Goal: Information Seeking & Learning: Find specific fact

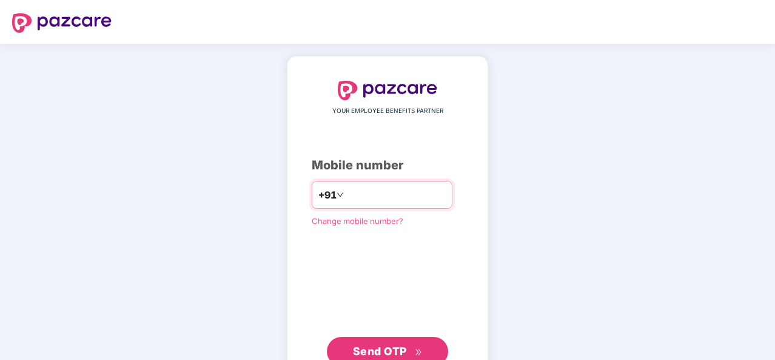
click at [359, 190] on input "number" at bounding box center [395, 194] width 99 height 19
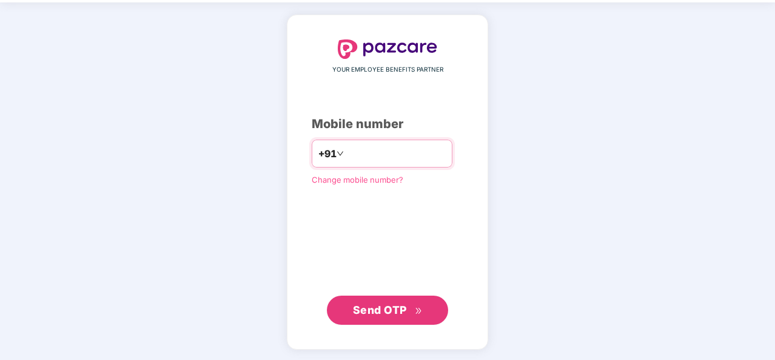
type input "**********"
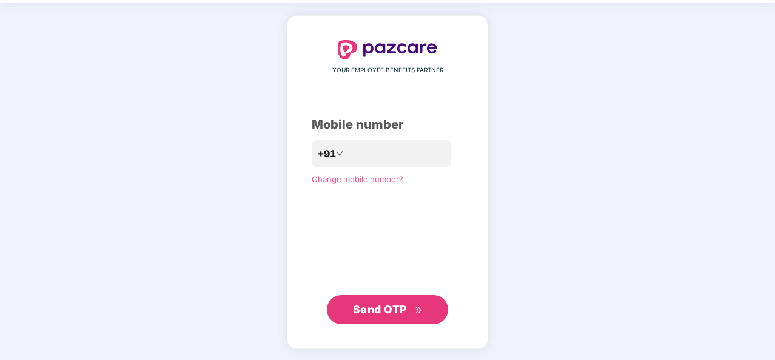
click at [386, 304] on span "Send OTP" at bounding box center [380, 309] width 54 height 13
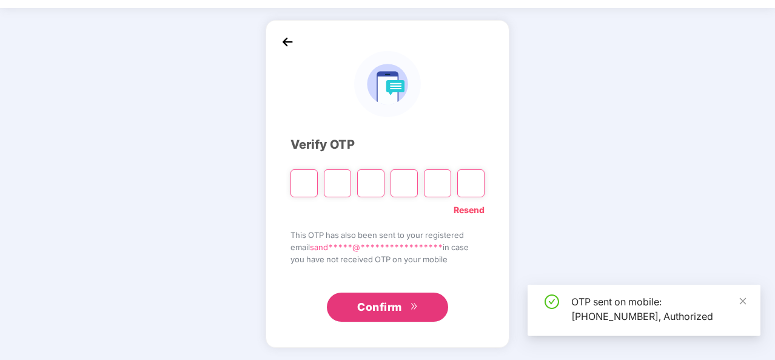
scroll to position [35, 0]
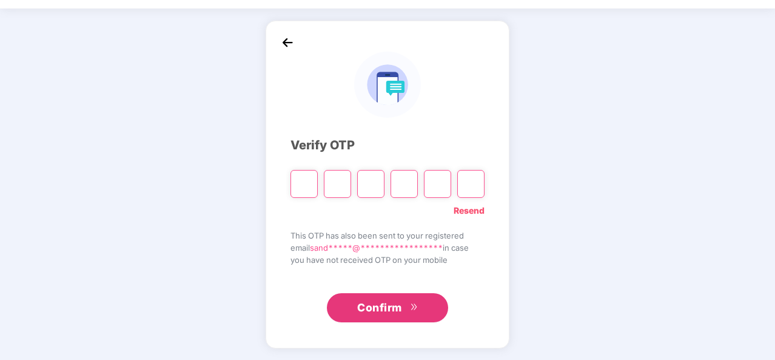
click at [304, 180] on input "Please enter verification code. Digit 1" at bounding box center [304, 184] width 27 height 28
type input "*"
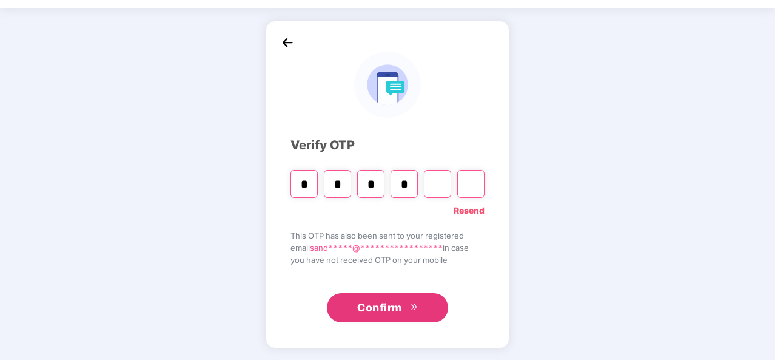
type input "*"
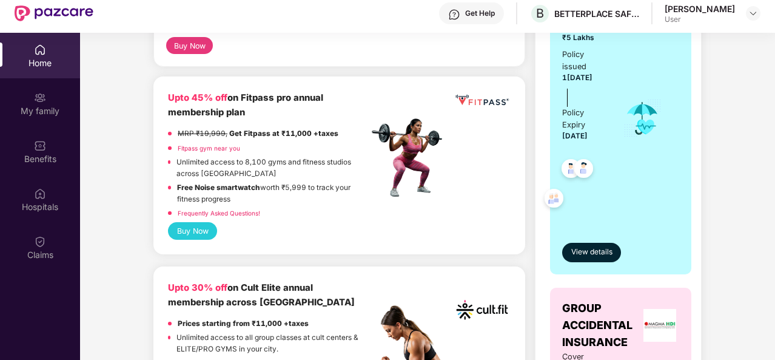
scroll to position [303, 0]
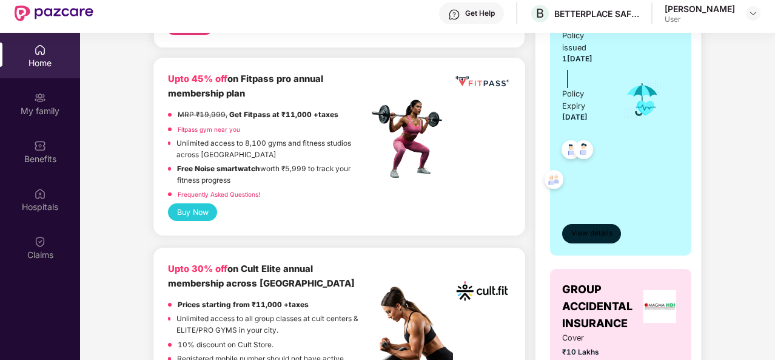
click at [594, 224] on button "View details" at bounding box center [591, 233] width 59 height 19
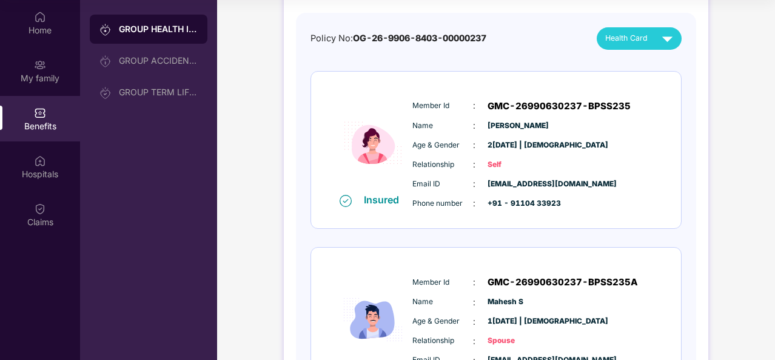
scroll to position [0, 0]
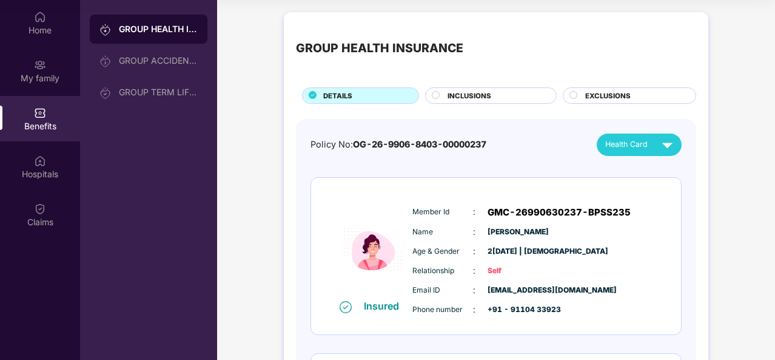
click at [433, 96] on circle at bounding box center [435, 94] width 7 height 7
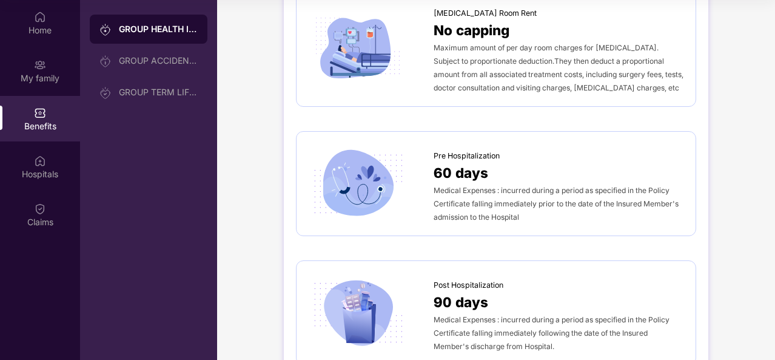
scroll to position [425, 0]
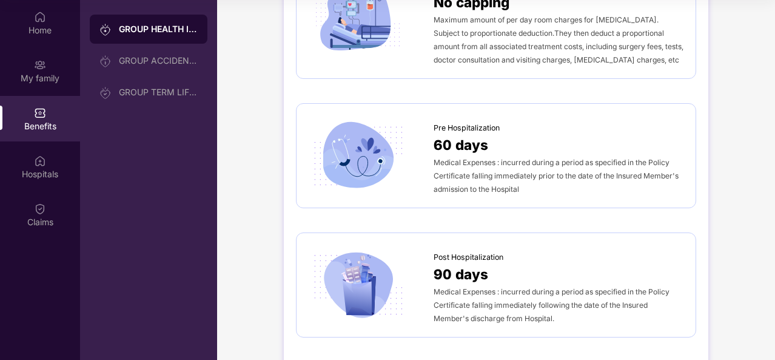
click at [494, 166] on div "Medical Expenses : incurred during a period as specified in the Policy Certific…" at bounding box center [559, 175] width 250 height 40
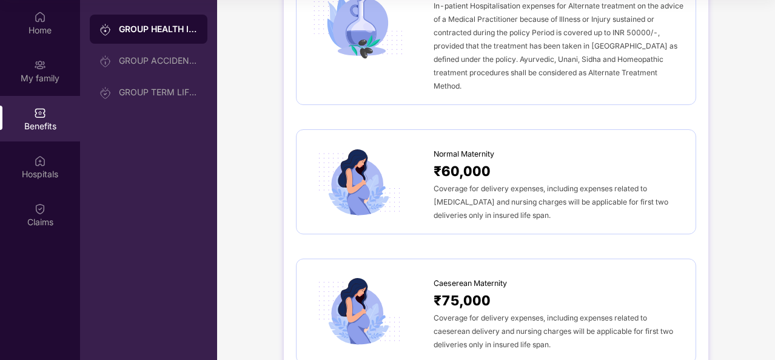
scroll to position [1152, 0]
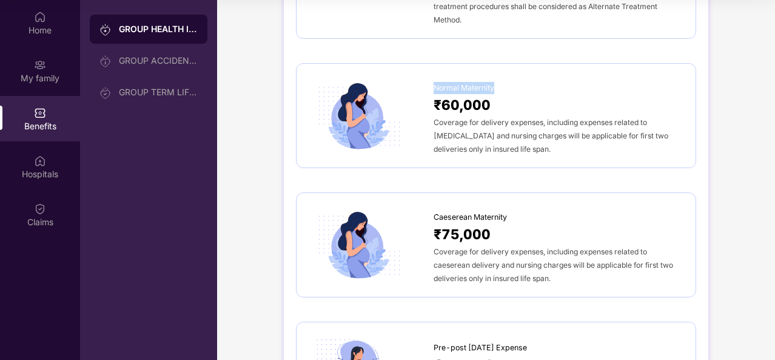
drag, startPoint x: 434, startPoint y: 84, endPoint x: 506, endPoint y: 82, distance: 71.6
click at [506, 82] on div "Normal Maternity" at bounding box center [559, 85] width 250 height 18
drag, startPoint x: 435, startPoint y: 121, endPoint x: 528, endPoint y: 152, distance: 98.0
click at [528, 152] on div "Normal Maternity ₹60,000 Coverage for delivery expenses, including expenses rel…" at bounding box center [496, 115] width 400 height 105
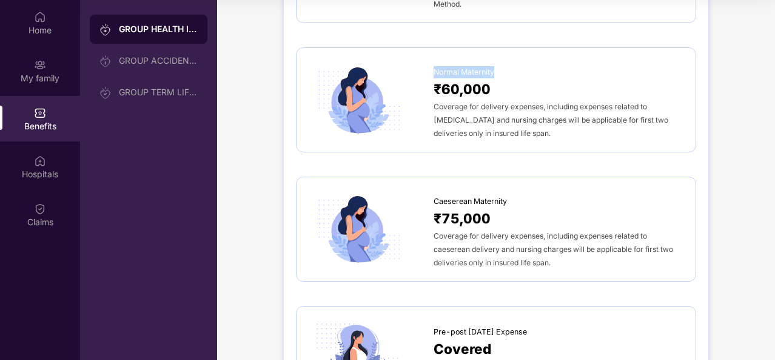
scroll to position [1213, 0]
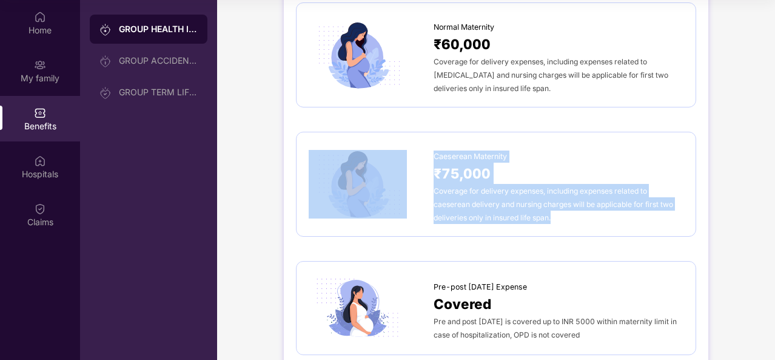
drag, startPoint x: 431, startPoint y: 182, endPoint x: 554, endPoint y: 225, distance: 131.0
click at [554, 225] on div "Caeserean Maternity ₹75,000 Coverage for delivery expenses, including expenses …" at bounding box center [496, 184] width 400 height 105
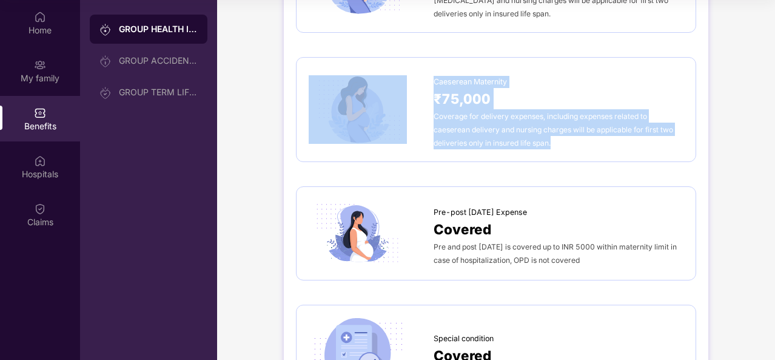
scroll to position [1334, 0]
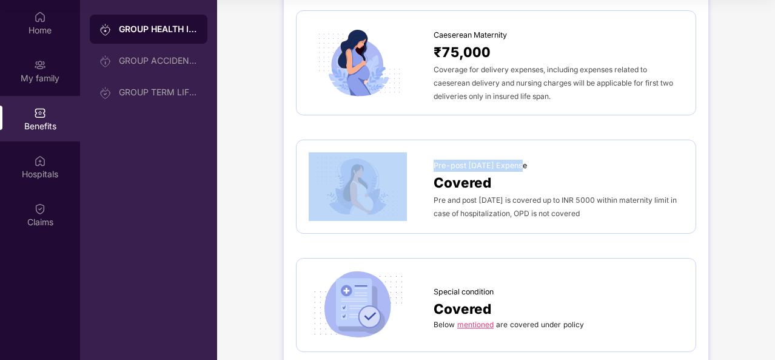
drag, startPoint x: 425, startPoint y: 162, endPoint x: 520, endPoint y: 161, distance: 95.2
click at [520, 161] on div "Pre-post [DATE] Expense Covered Pre and post [DATE] is covered up to INR 5000 w…" at bounding box center [496, 186] width 375 height 69
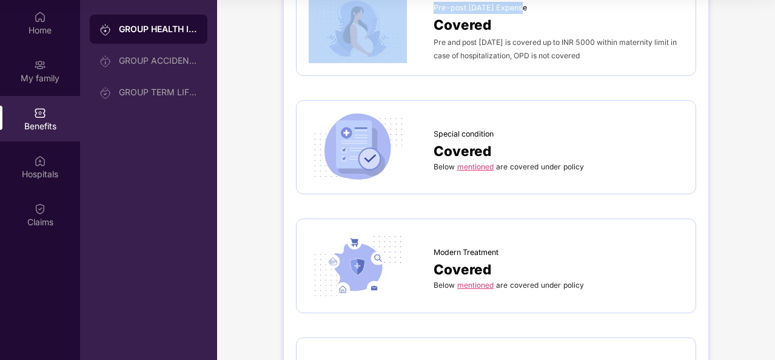
scroll to position [1516, 0]
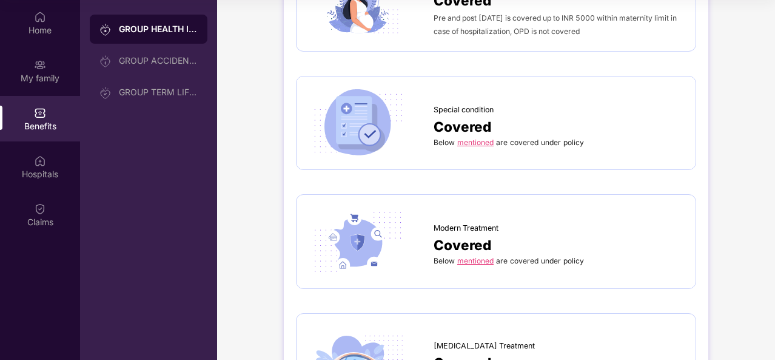
click at [479, 139] on link "mentioned" at bounding box center [475, 142] width 36 height 9
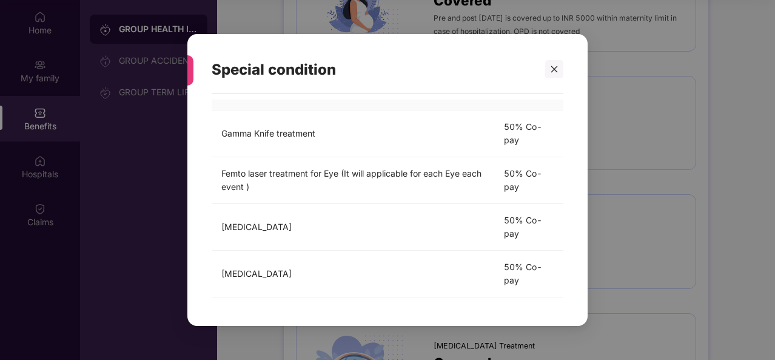
scroll to position [98, 0]
click at [558, 63] on div at bounding box center [554, 69] width 18 height 18
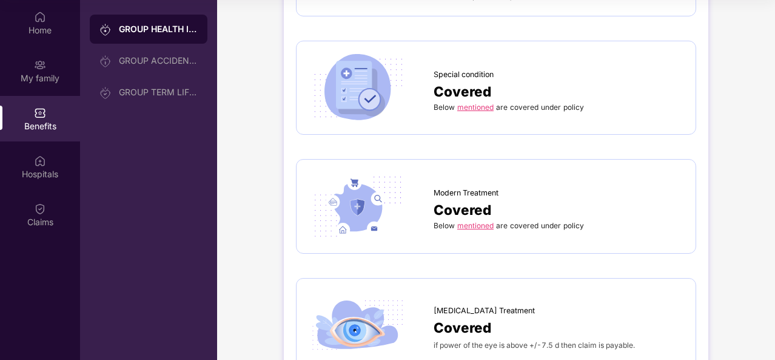
scroll to position [1577, 0]
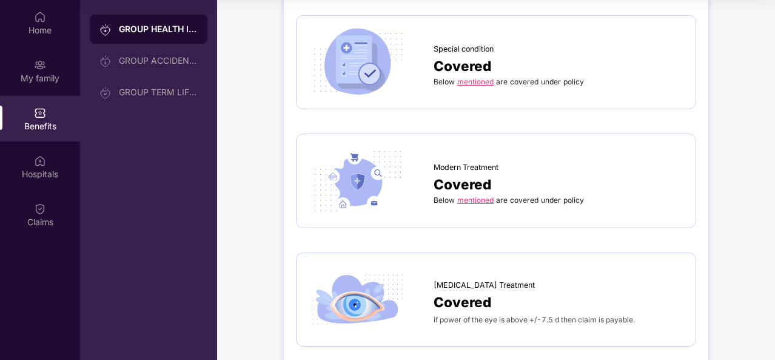
click at [480, 195] on link "mentioned" at bounding box center [475, 199] width 36 height 9
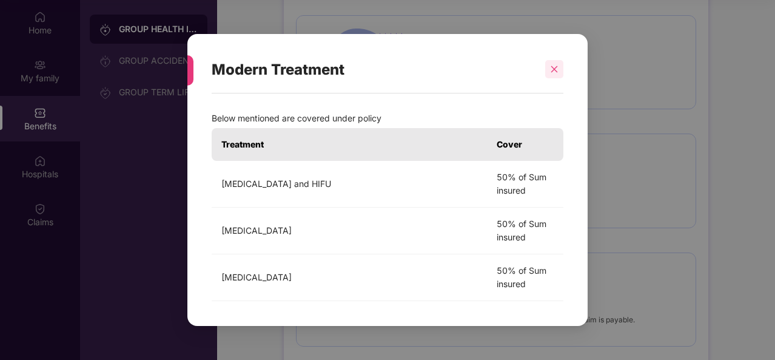
click at [559, 70] on div at bounding box center [554, 69] width 18 height 18
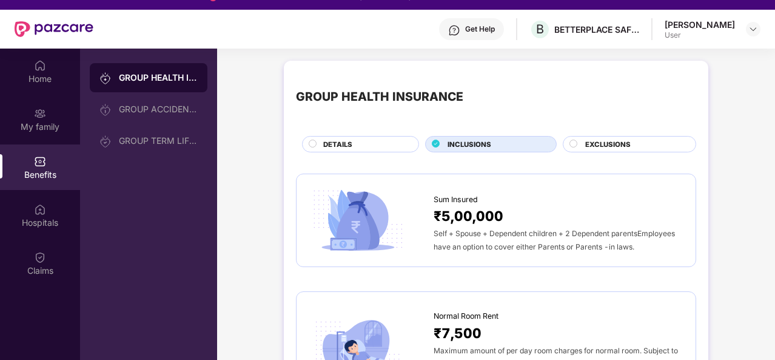
scroll to position [0, 0]
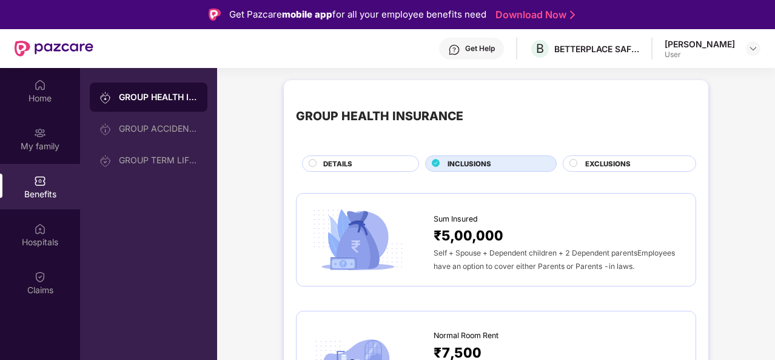
click at [311, 160] on circle at bounding box center [312, 162] width 7 height 7
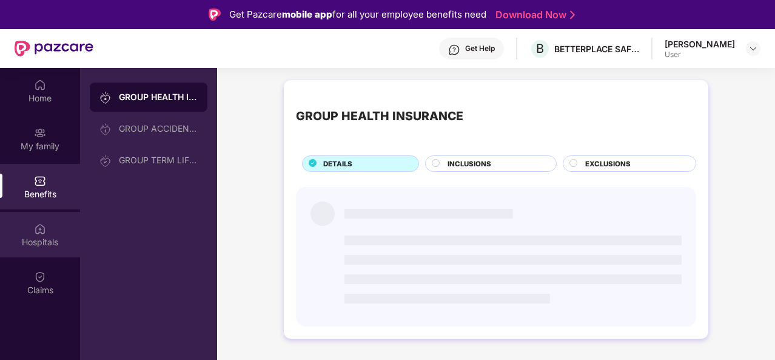
click at [29, 229] on div "Hospitals" at bounding box center [40, 234] width 80 height 45
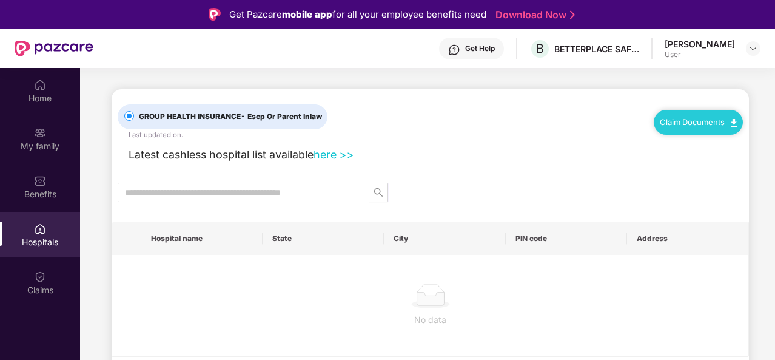
click at [728, 122] on link "Claim Documents" at bounding box center [698, 122] width 77 height 10
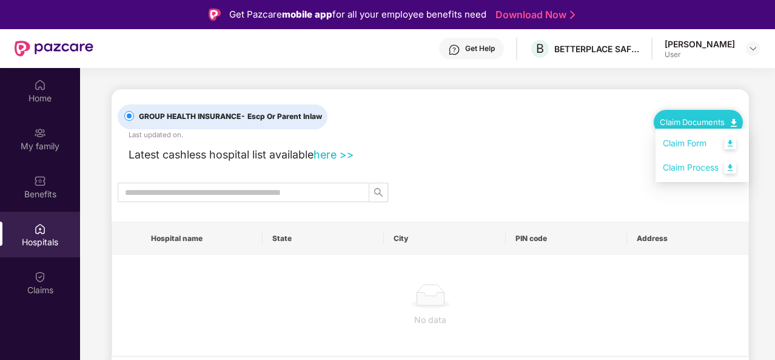
click at [709, 143] on link "Claim Form" at bounding box center [702, 143] width 79 height 26
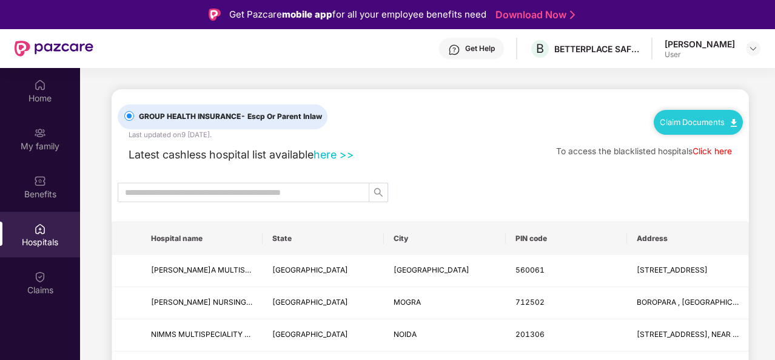
click at [731, 123] on img at bounding box center [734, 123] width 6 height 8
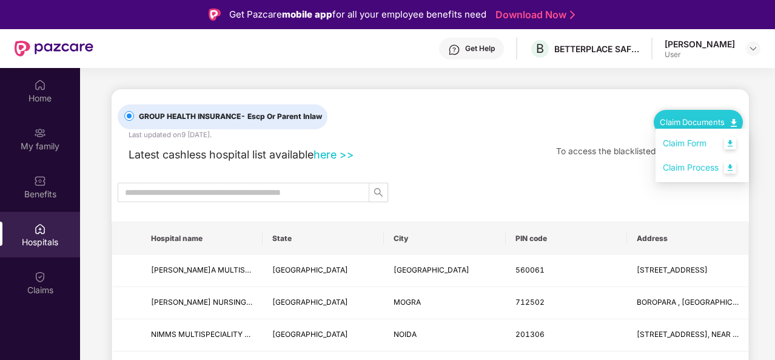
click at [682, 168] on link "Claim Process" at bounding box center [702, 168] width 79 height 26
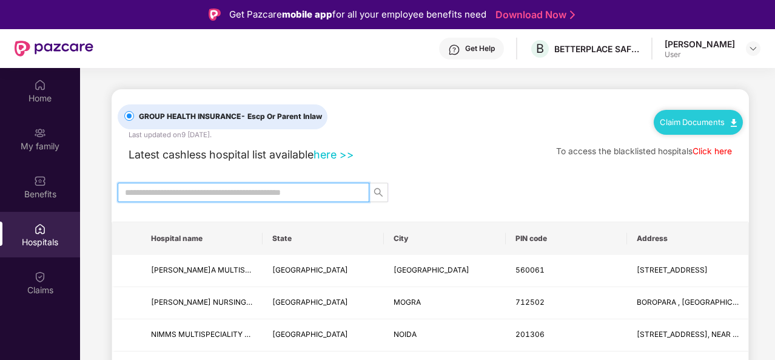
click at [274, 191] on input "text" at bounding box center [238, 192] width 227 height 13
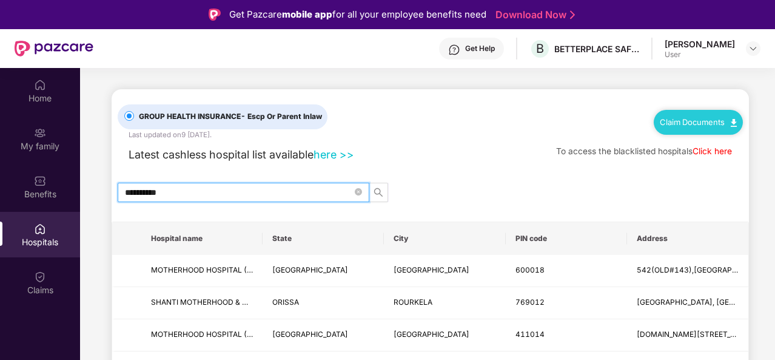
type input "**********"
click at [378, 189] on icon "search" at bounding box center [379, 192] width 10 height 10
click at [297, 193] on input "**********" at bounding box center [238, 192] width 227 height 13
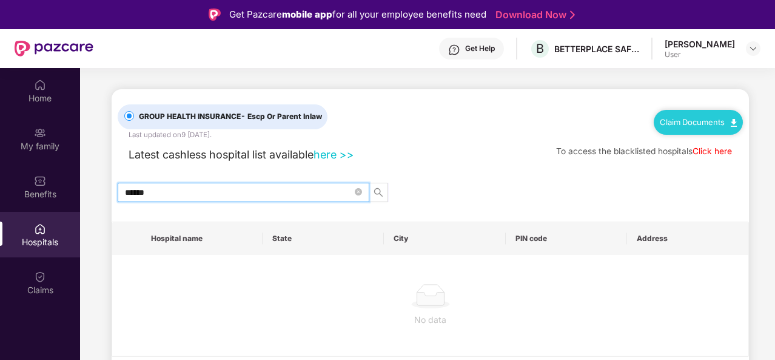
type input "*****"
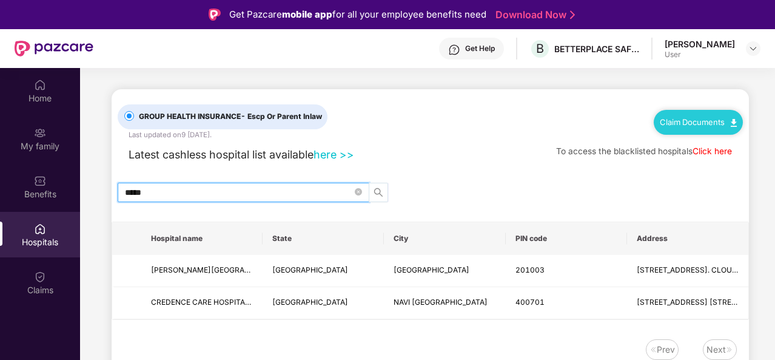
click at [383, 190] on span "search" at bounding box center [378, 192] width 18 height 10
click at [246, 193] on input "*****" at bounding box center [238, 192] width 227 height 13
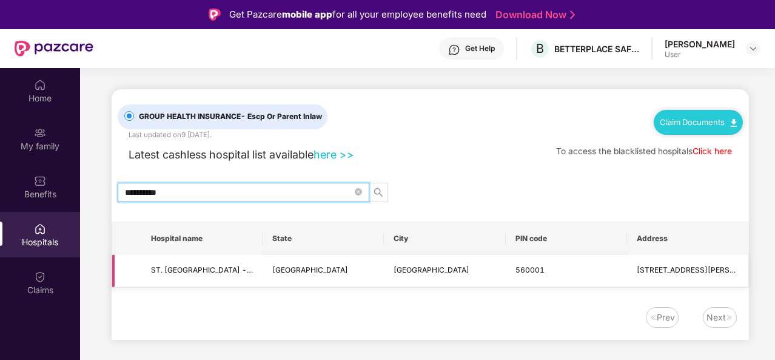
type input "**********"
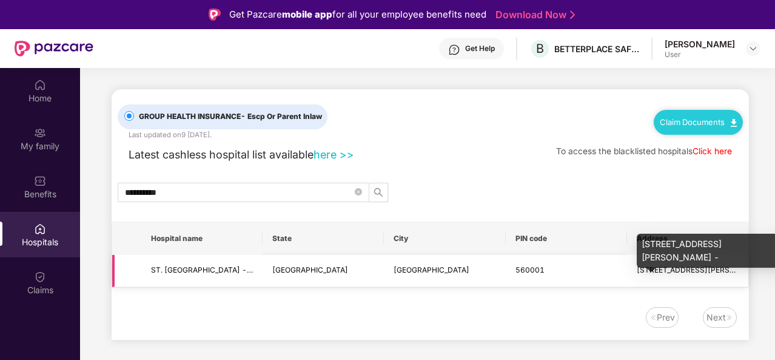
click at [687, 271] on span "[STREET_ADDRESS][PERSON_NAME] -" at bounding box center [706, 269] width 138 height 9
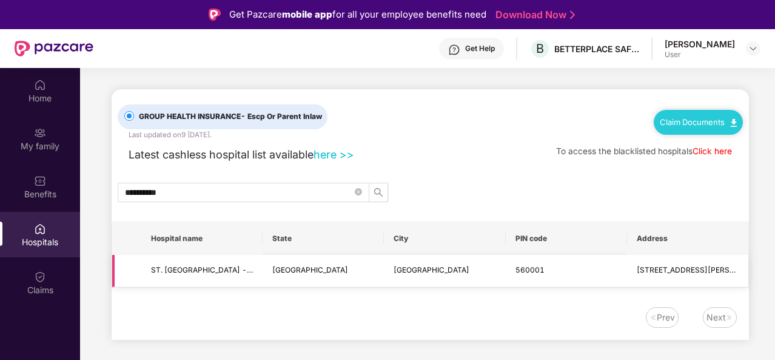
click at [489, 269] on td "[GEOGRAPHIC_DATA]" at bounding box center [444, 271] width 121 height 32
click at [403, 276] on td "[GEOGRAPHIC_DATA]" at bounding box center [444, 271] width 121 height 32
click at [217, 276] on td "ST. [GEOGRAPHIC_DATA] - [GEOGRAPHIC_DATA]" at bounding box center [201, 271] width 121 height 32
click at [133, 274] on td at bounding box center [126, 271] width 29 height 32
click at [689, 128] on div "Claim Documents" at bounding box center [698, 122] width 89 height 24
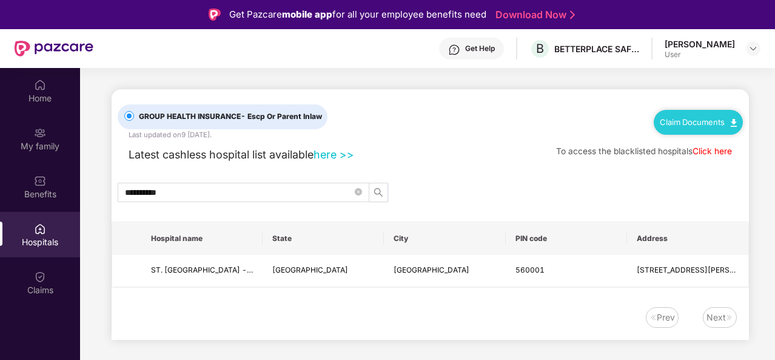
click at [732, 117] on link "Claim Documents" at bounding box center [698, 122] width 77 height 10
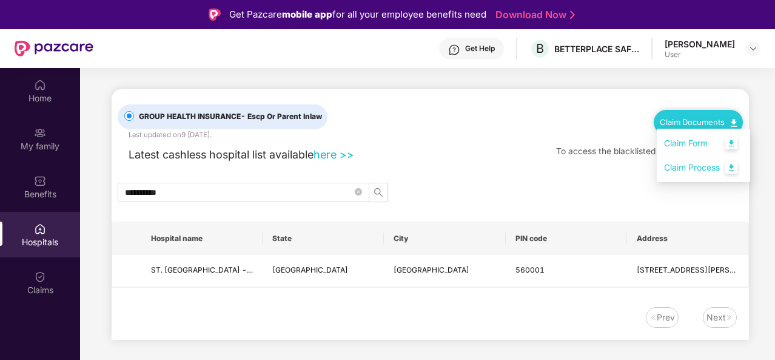
click at [451, 141] on div "Latest cashless hospital list available here >> To access the blacklisted hospi…" at bounding box center [430, 151] width 625 height 23
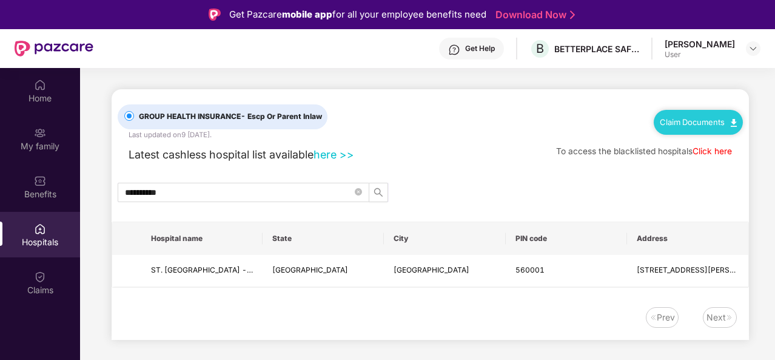
click at [334, 158] on link "here >>" at bounding box center [334, 154] width 41 height 13
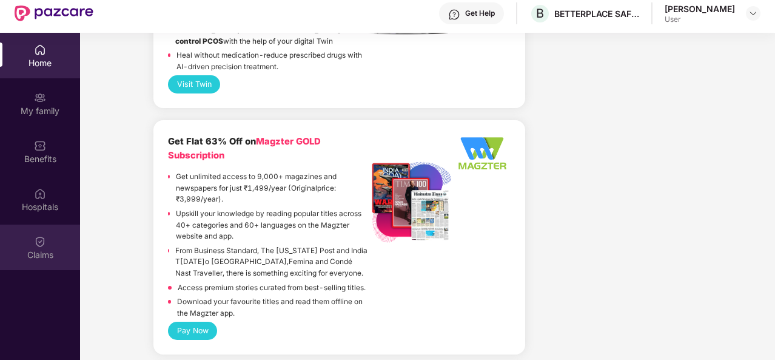
scroll to position [1820, 0]
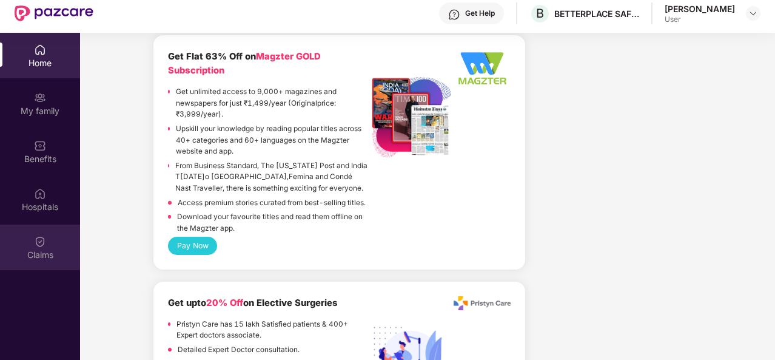
click at [43, 253] on div "Claims" at bounding box center [40, 255] width 80 height 12
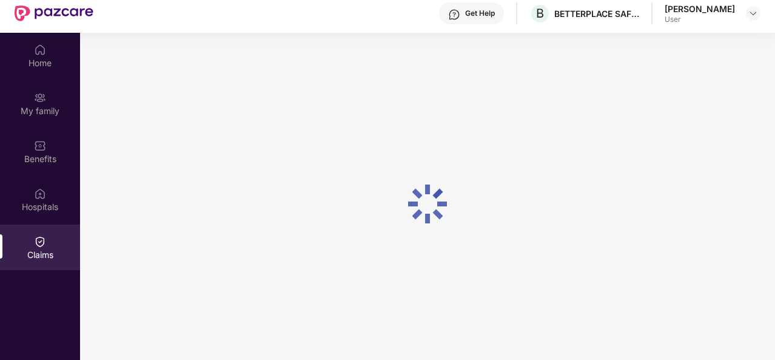
scroll to position [0, 0]
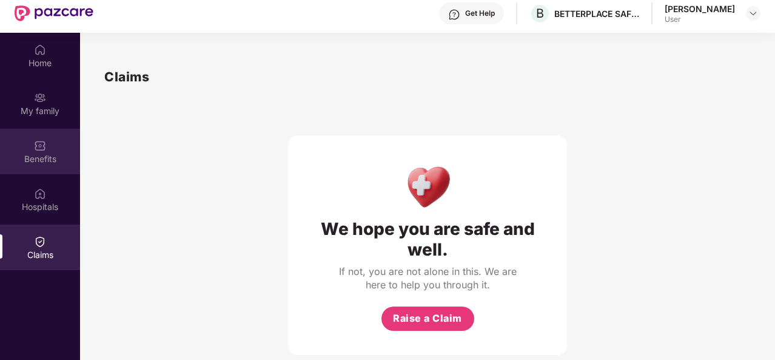
click at [48, 153] on div "Benefits" at bounding box center [40, 159] width 80 height 12
